Goal: Task Accomplishment & Management: Complete application form

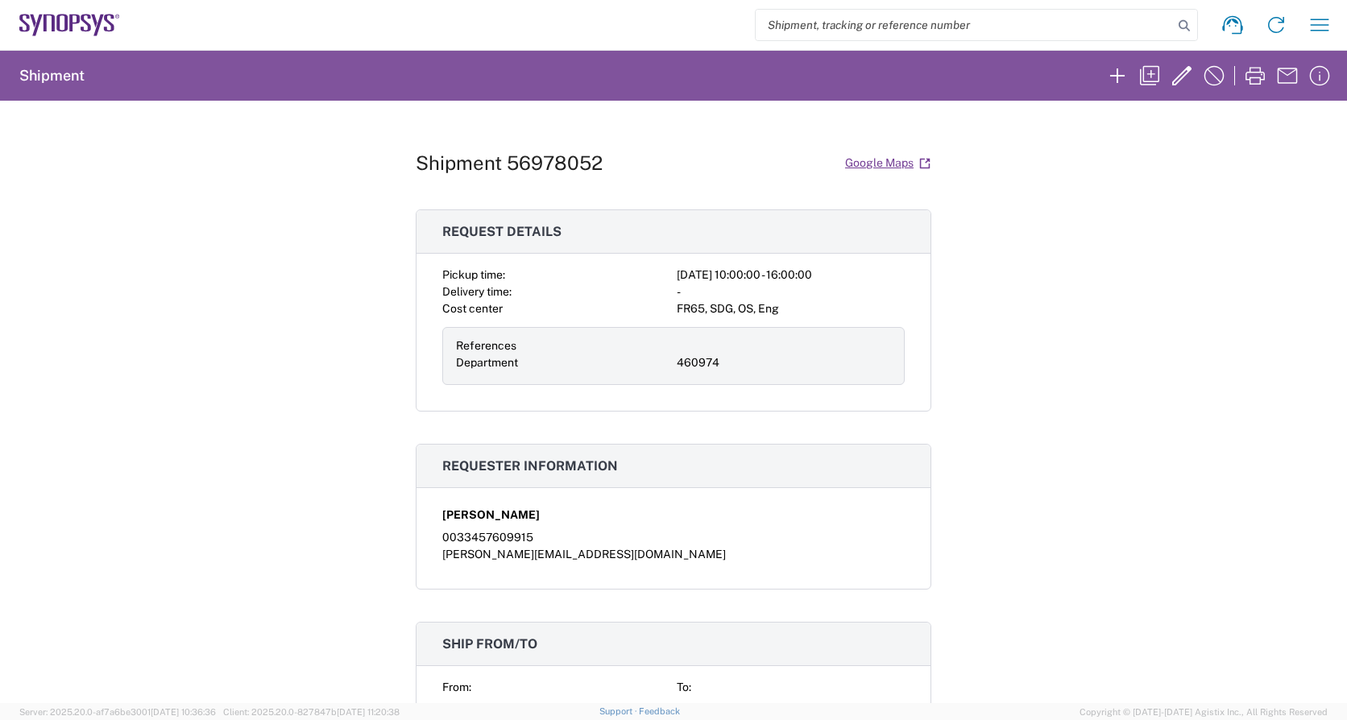
click at [649, 687] on div "From:" at bounding box center [556, 687] width 228 height 17
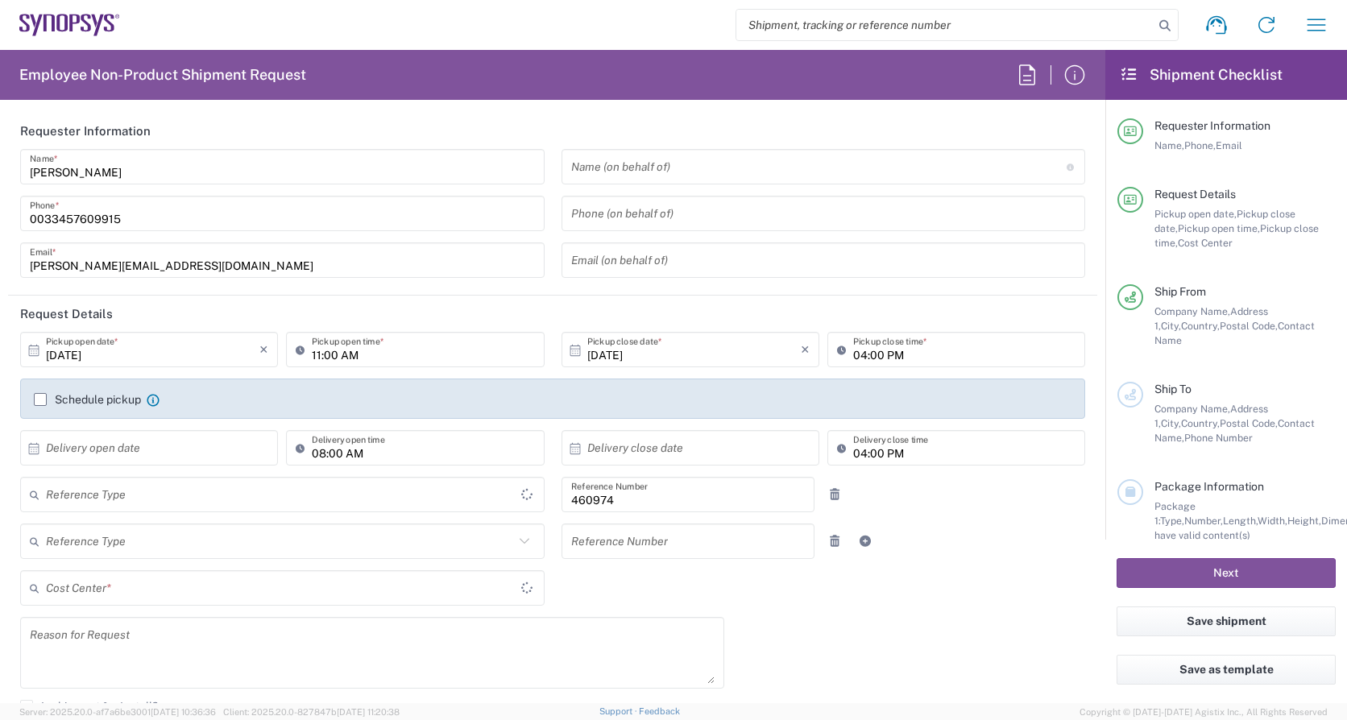
type input "Delivered at Place"
type input "FR65, SDG, OS, Eng 460974"
type input "[GEOGRAPHIC_DATA]"
type input "Department"
type input "[GEOGRAPHIC_DATA]"
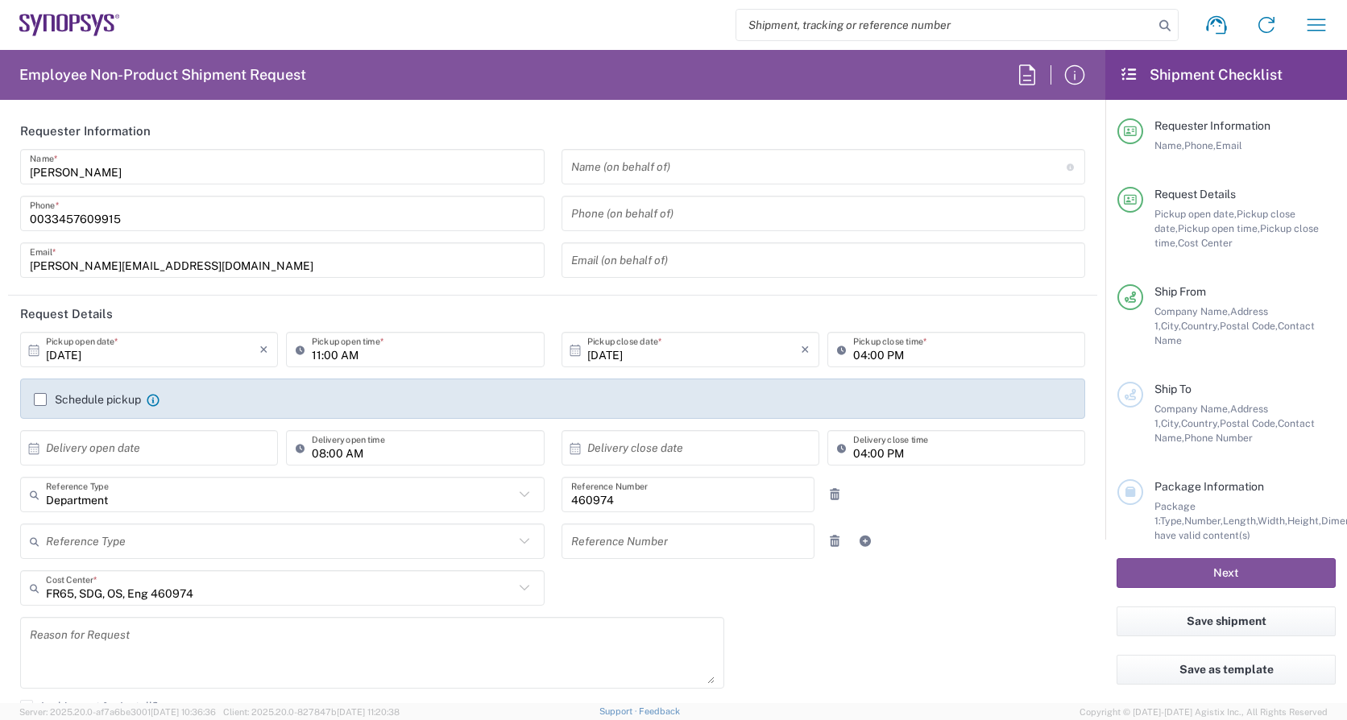
type input "Hyeres FR17"
